Goal: Find specific page/section: Find specific page/section

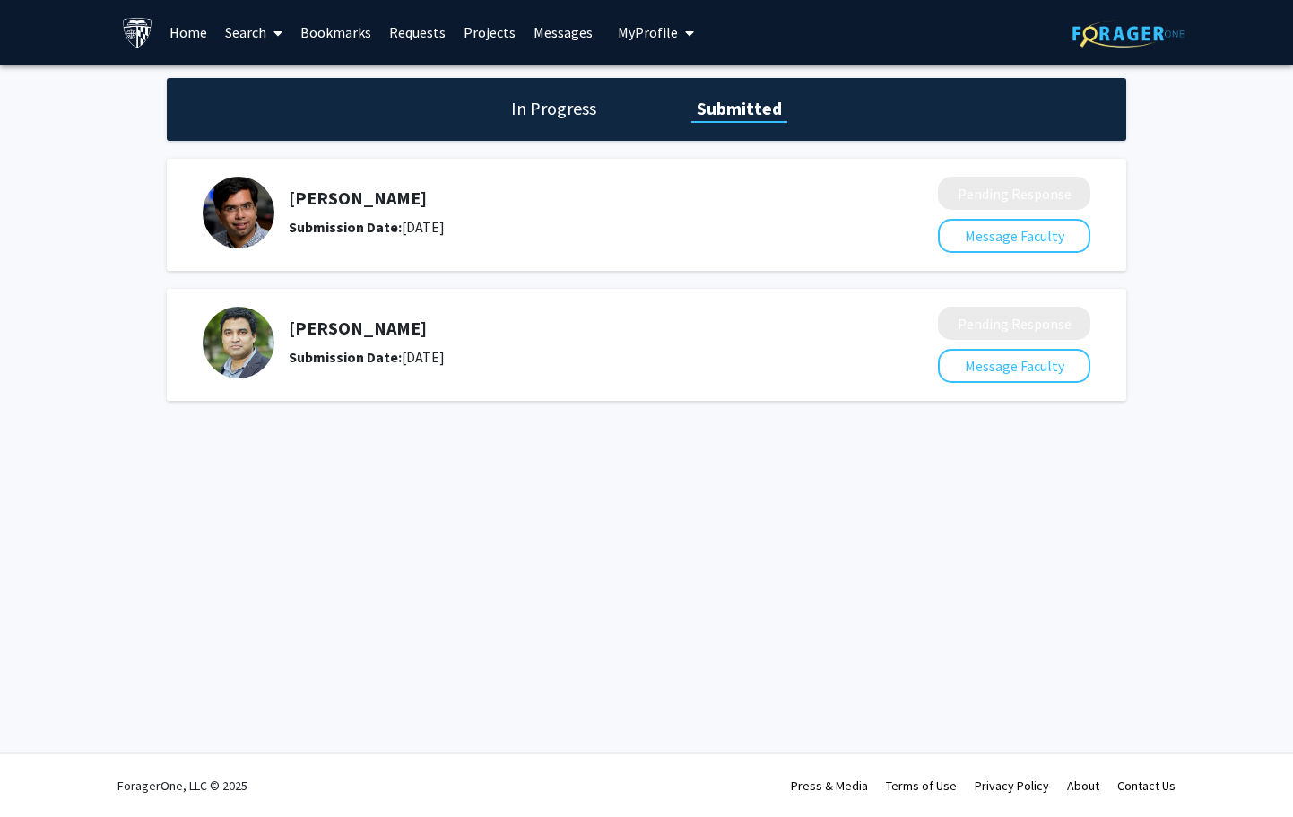
click at [558, 99] on h1 "In Progress" at bounding box center [554, 108] width 96 height 25
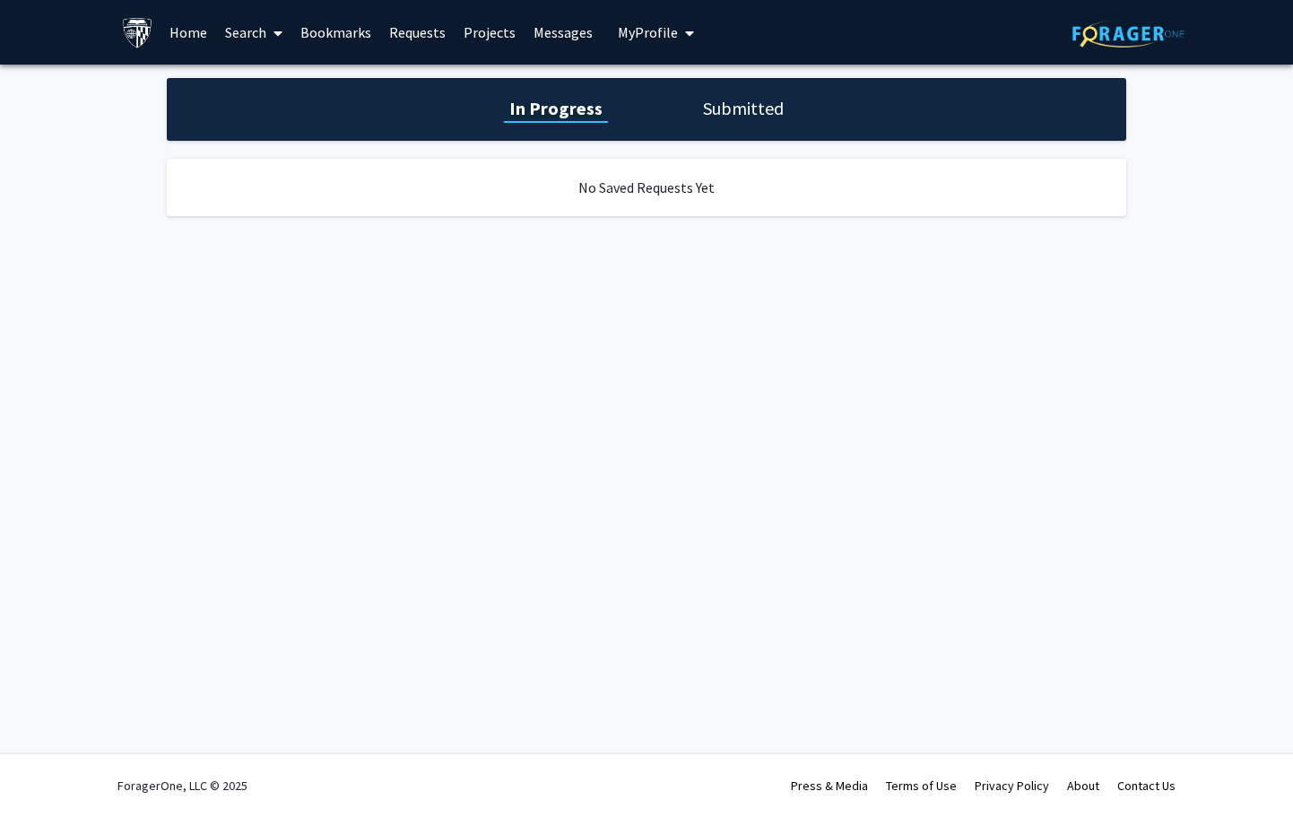
click at [667, 100] on div "In Progress Submitted" at bounding box center [647, 109] width 960 height 63
click at [677, 108] on div "In Progress Submitted" at bounding box center [647, 109] width 960 height 63
click at [191, 10] on link "Home" at bounding box center [189, 32] width 56 height 63
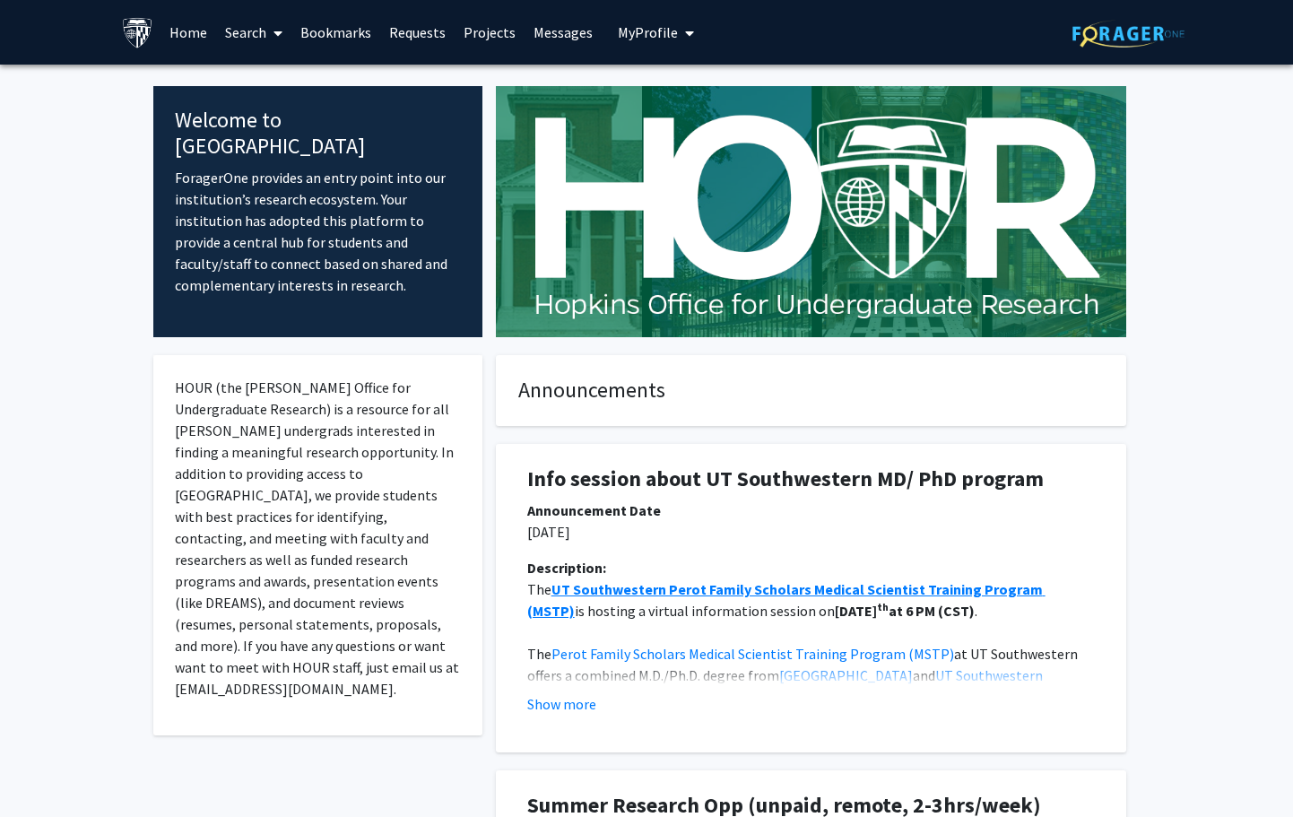
click at [465, 41] on link "Projects" at bounding box center [490, 32] width 70 height 63
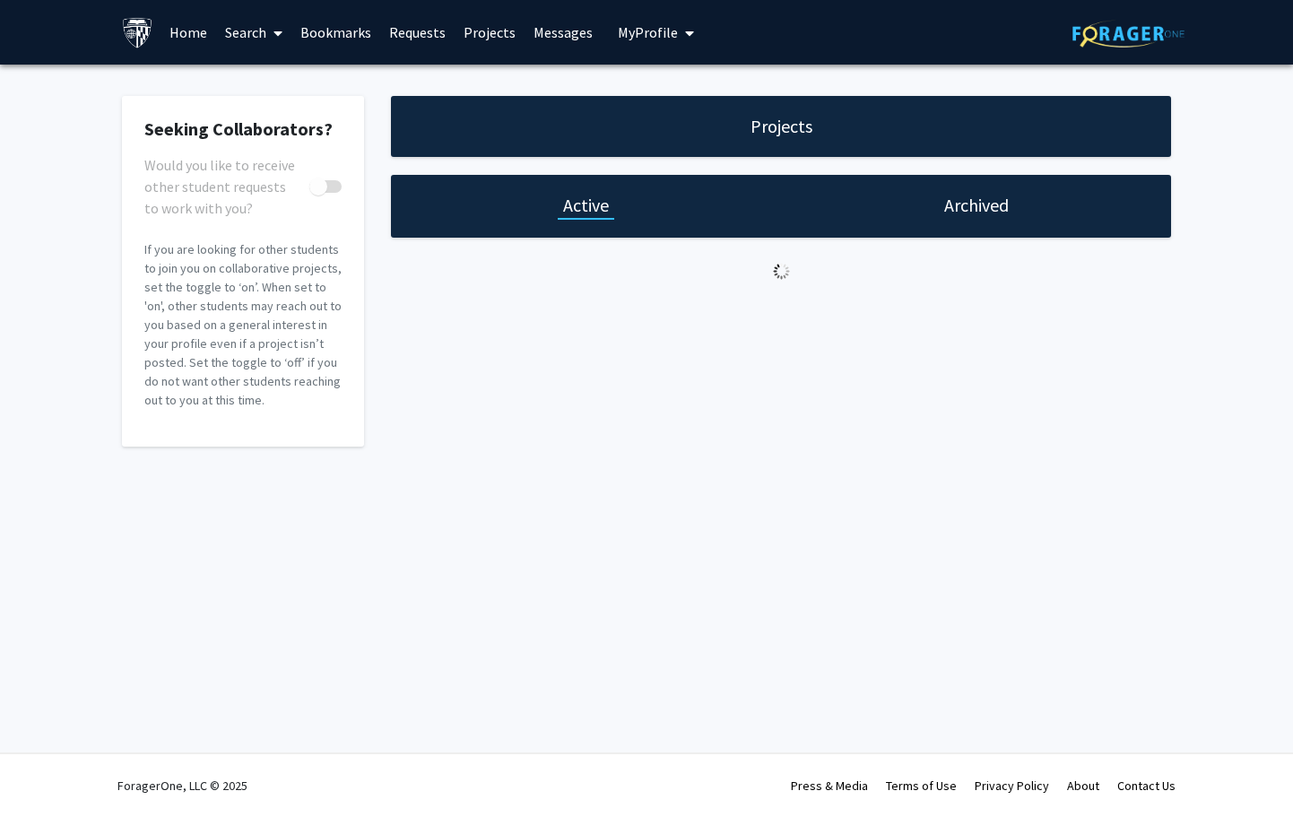
checkbox input "true"
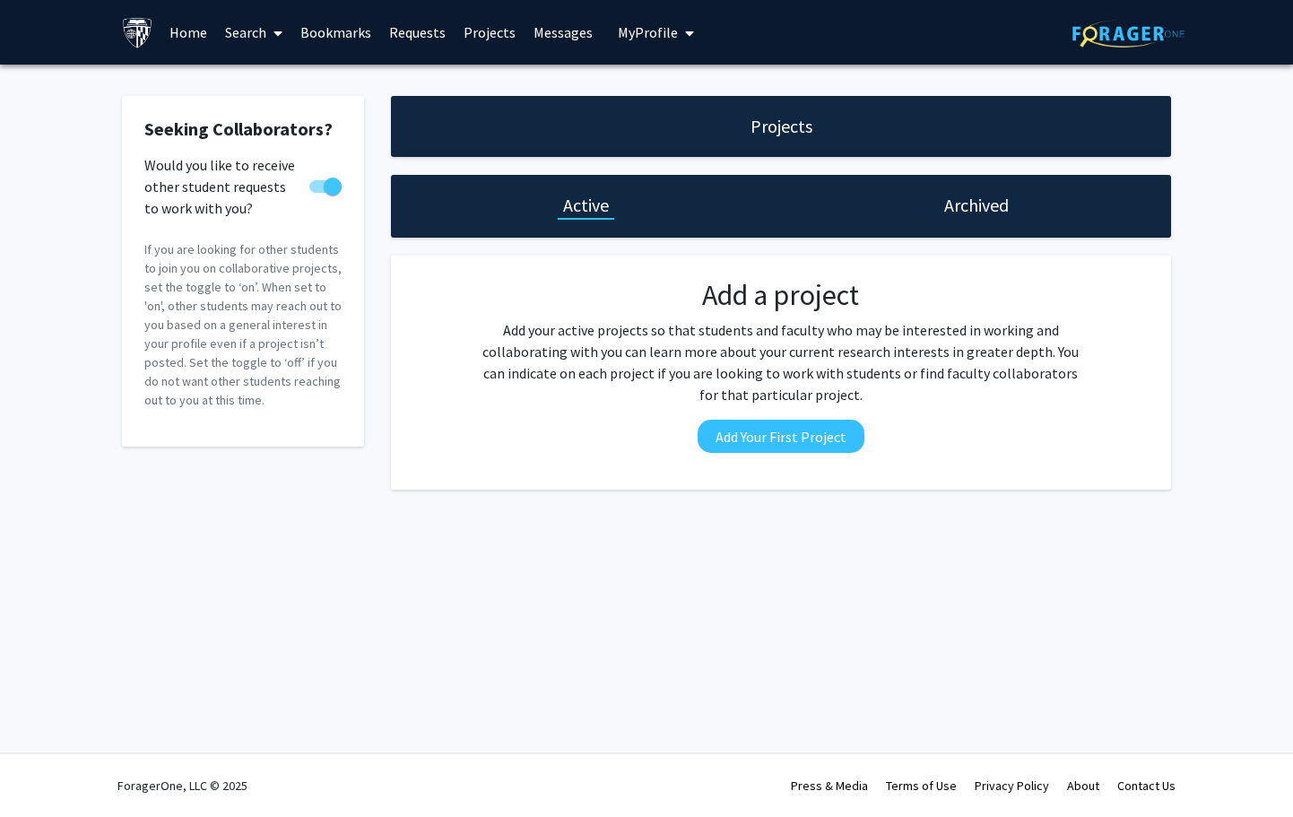
click at [425, 37] on link "Requests" at bounding box center [417, 32] width 74 height 63
